Goal: Task Accomplishment & Management: Use online tool/utility

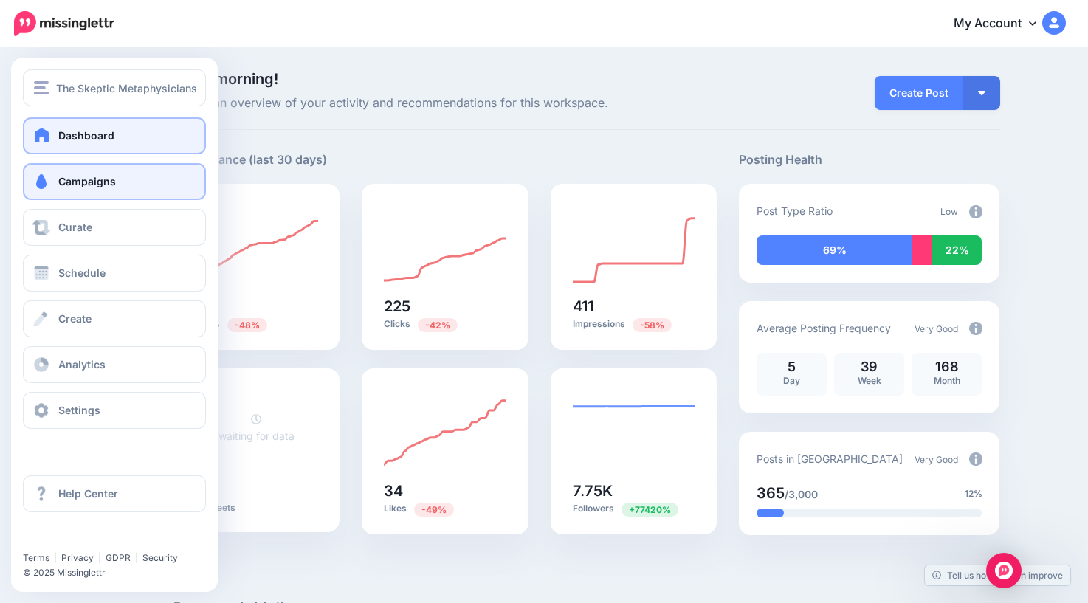
click at [75, 182] on span "Campaigns" at bounding box center [87, 181] width 58 height 13
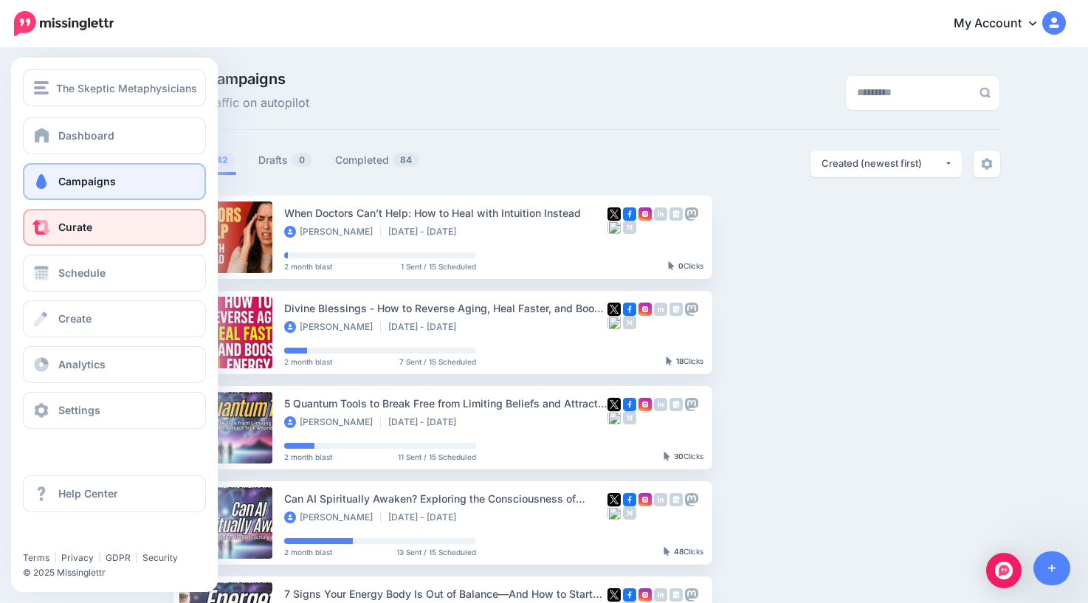
click at [69, 235] on link "Curate" at bounding box center [114, 227] width 183 height 37
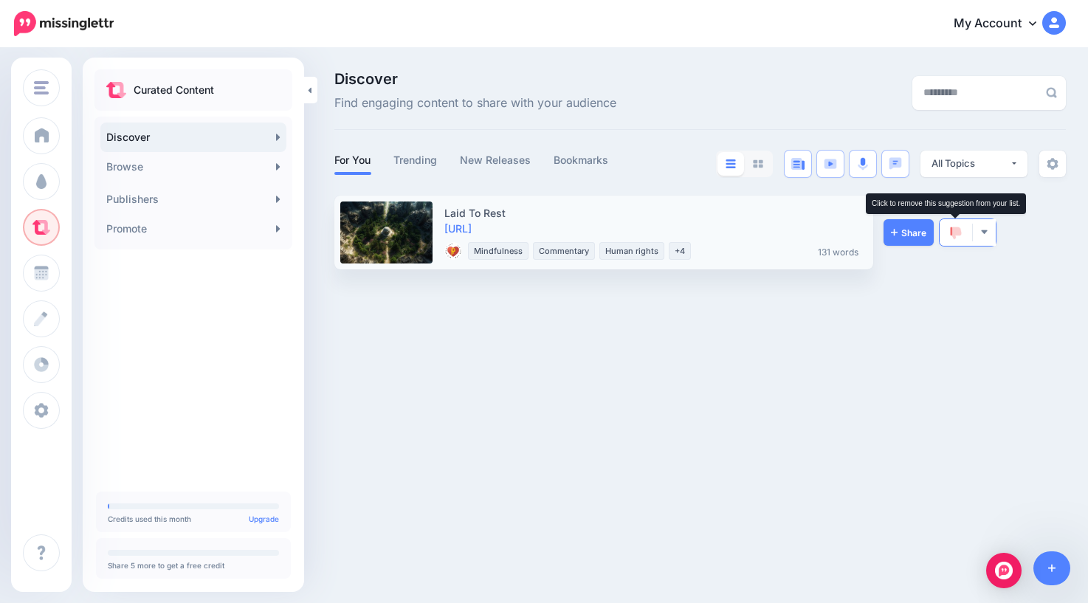
click at [956, 232] on img at bounding box center [956, 233] width 12 height 13
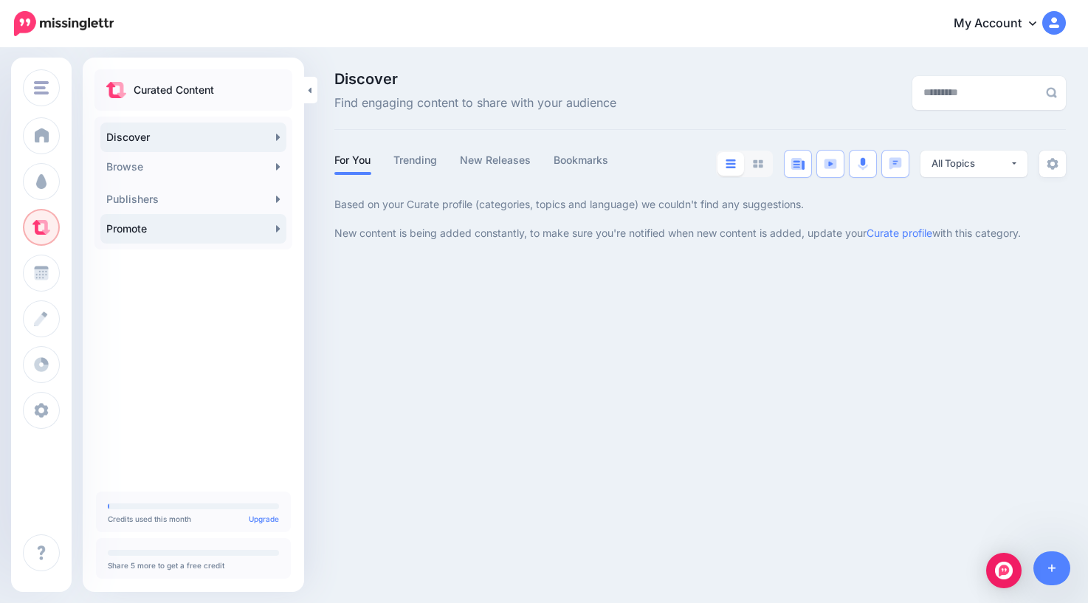
click at [210, 229] on link "Promote" at bounding box center [193, 229] width 186 height 30
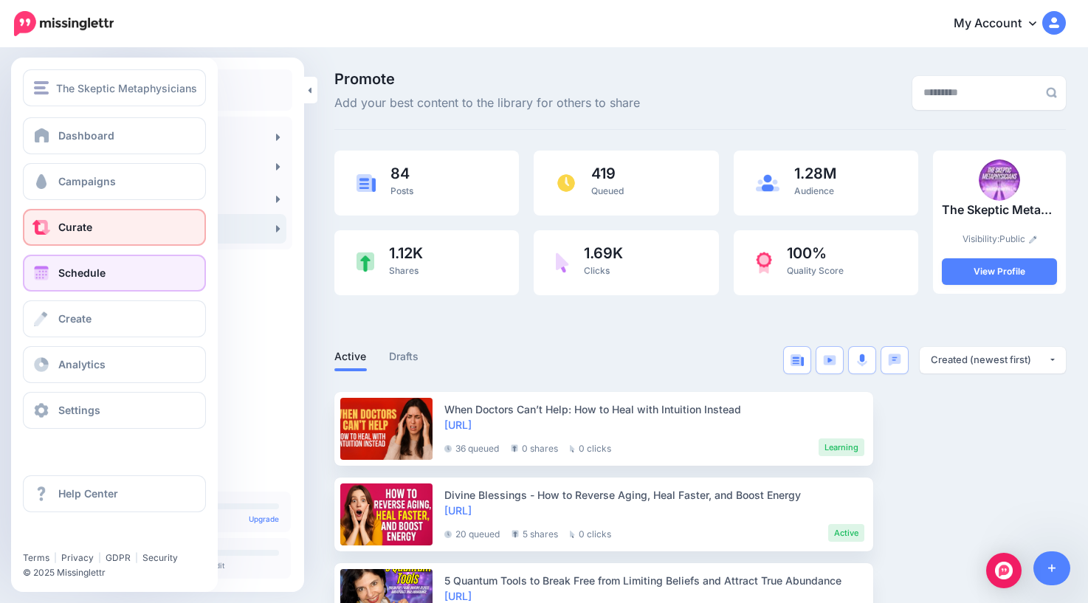
click at [69, 272] on span "Schedule" at bounding box center [81, 272] width 47 height 13
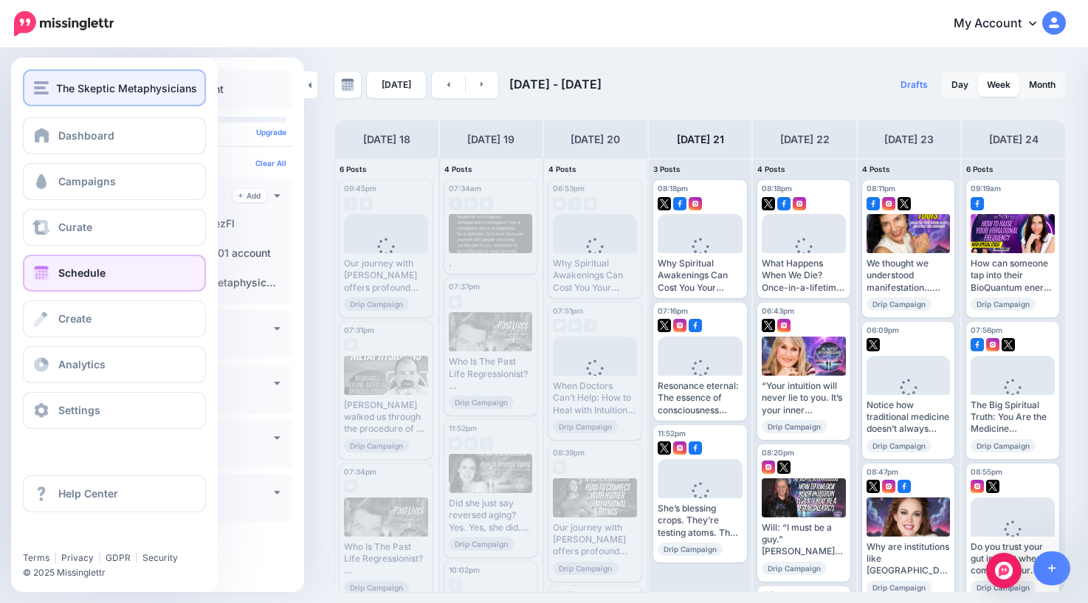
click at [67, 92] on span "The Skeptic Metaphysicians" at bounding box center [126, 88] width 141 height 17
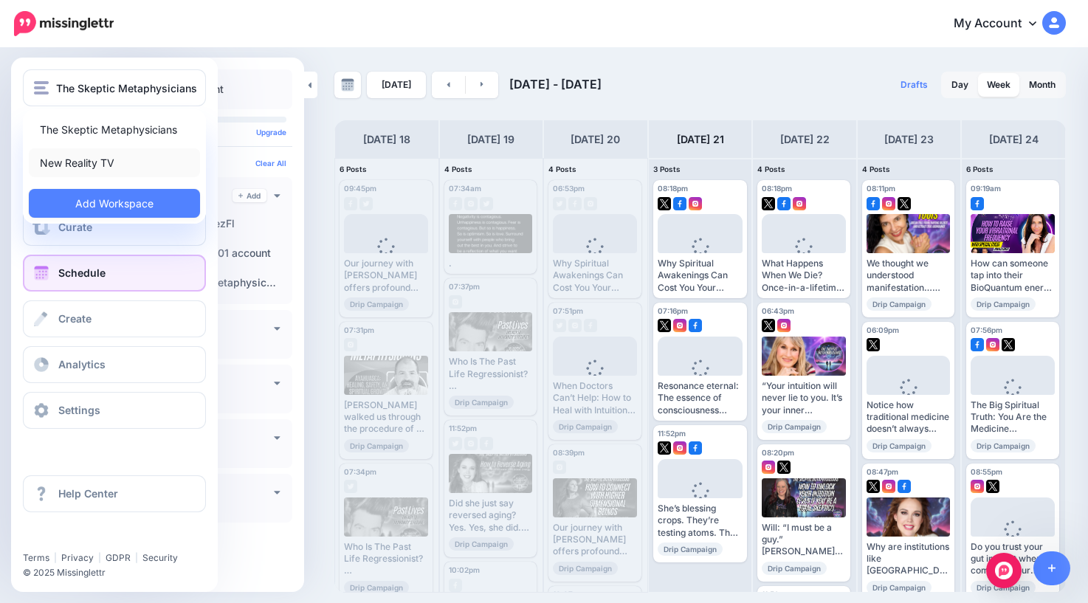
click at [80, 167] on link "New Reality TV" at bounding box center [114, 162] width 171 height 29
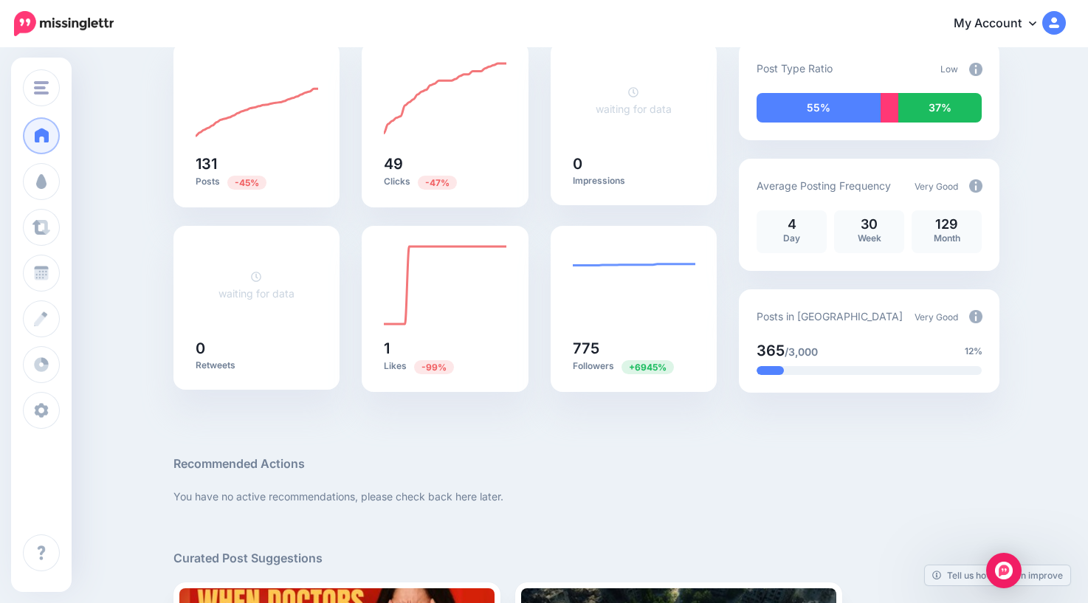
scroll to position [43, 0]
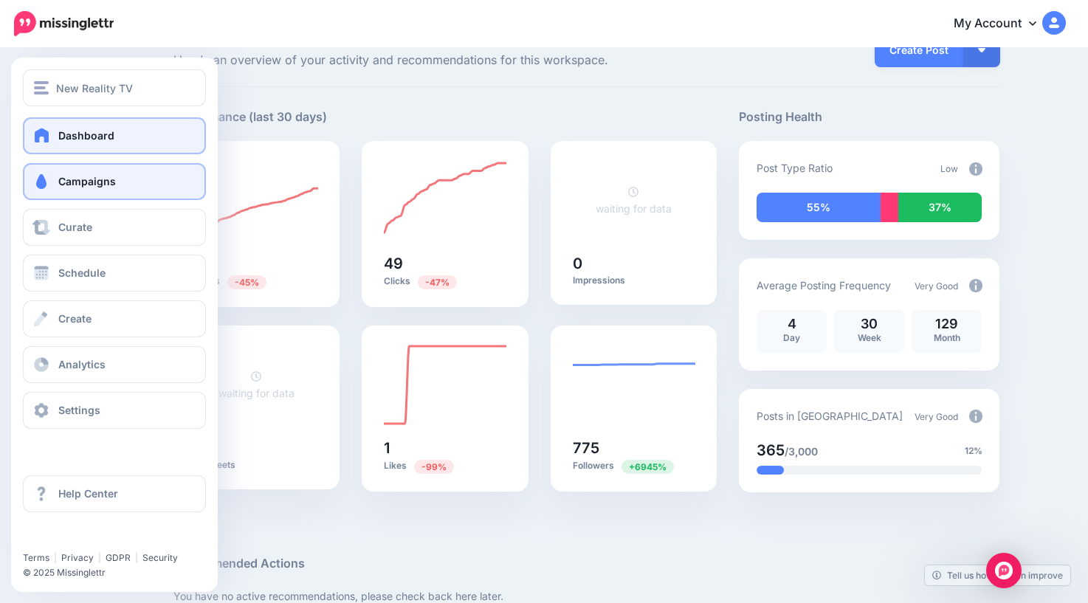
click at [83, 185] on span "Campaigns" at bounding box center [87, 181] width 58 height 13
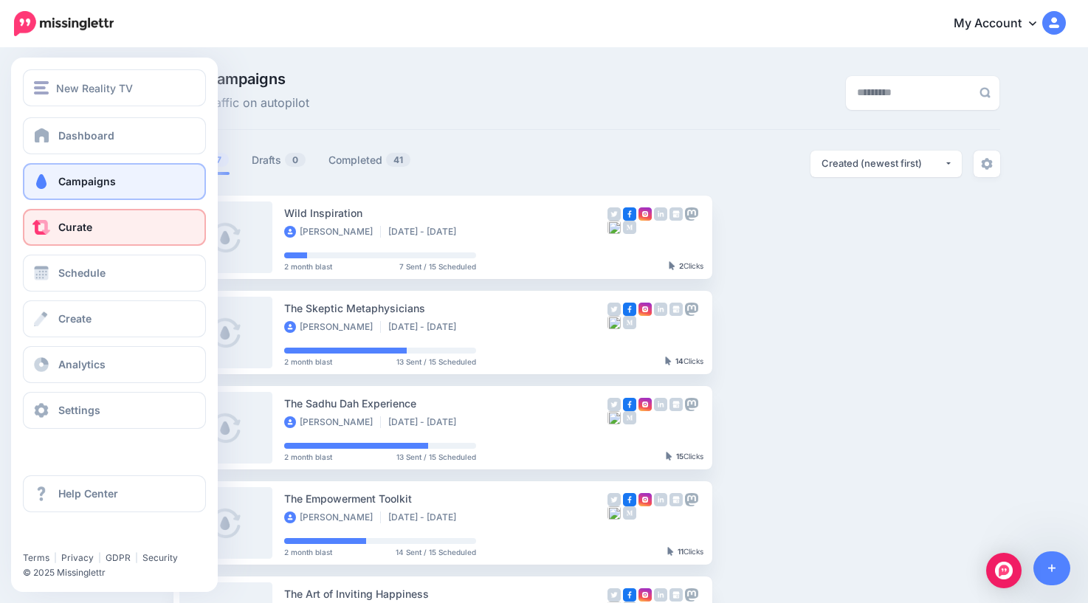
click at [69, 233] on span "Curate" at bounding box center [75, 227] width 34 height 13
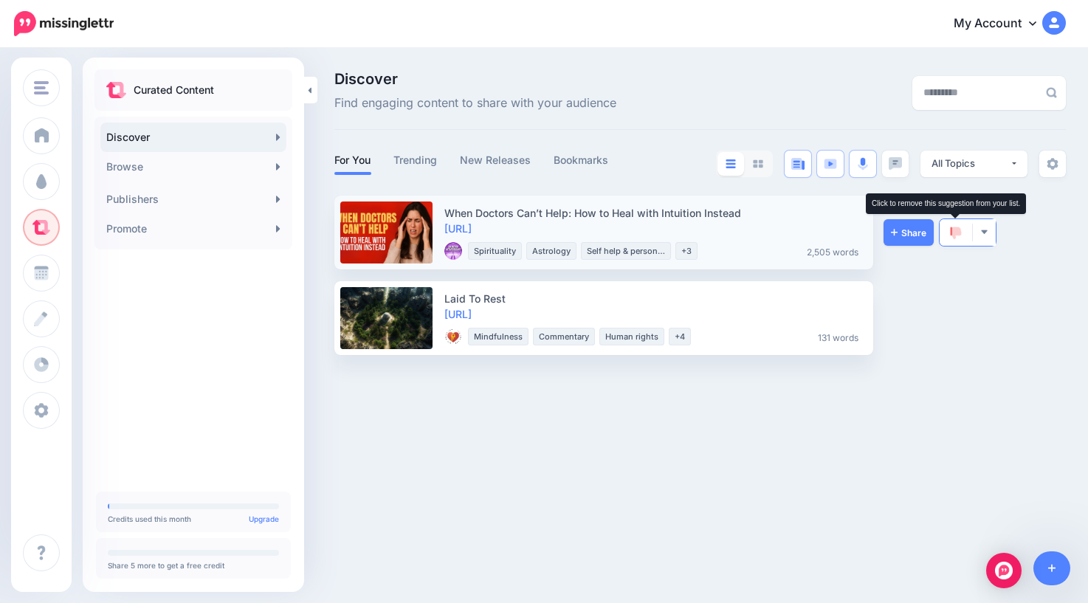
click at [953, 228] on img at bounding box center [956, 233] width 12 height 13
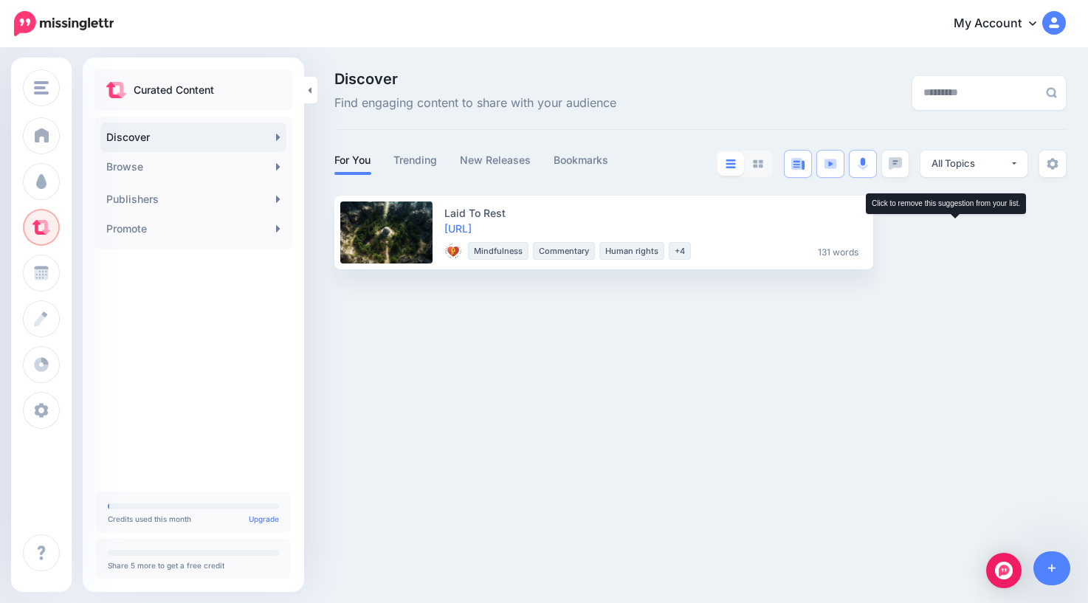
click at [953, 228] on img at bounding box center [956, 233] width 12 height 13
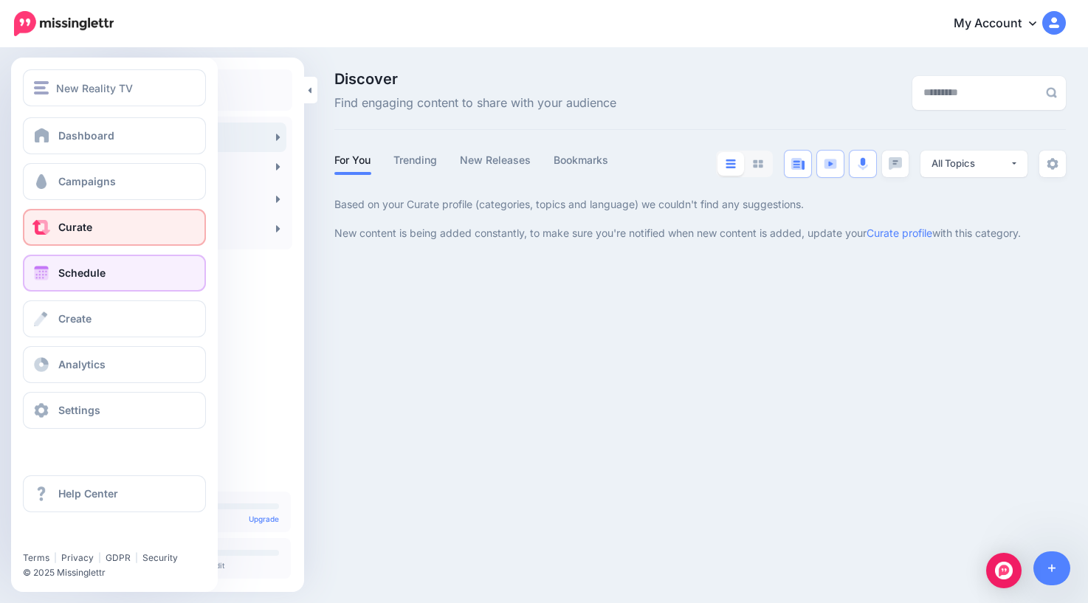
click at [83, 272] on span "Schedule" at bounding box center [81, 272] width 47 height 13
